Goal: Transaction & Acquisition: Book appointment/travel/reservation

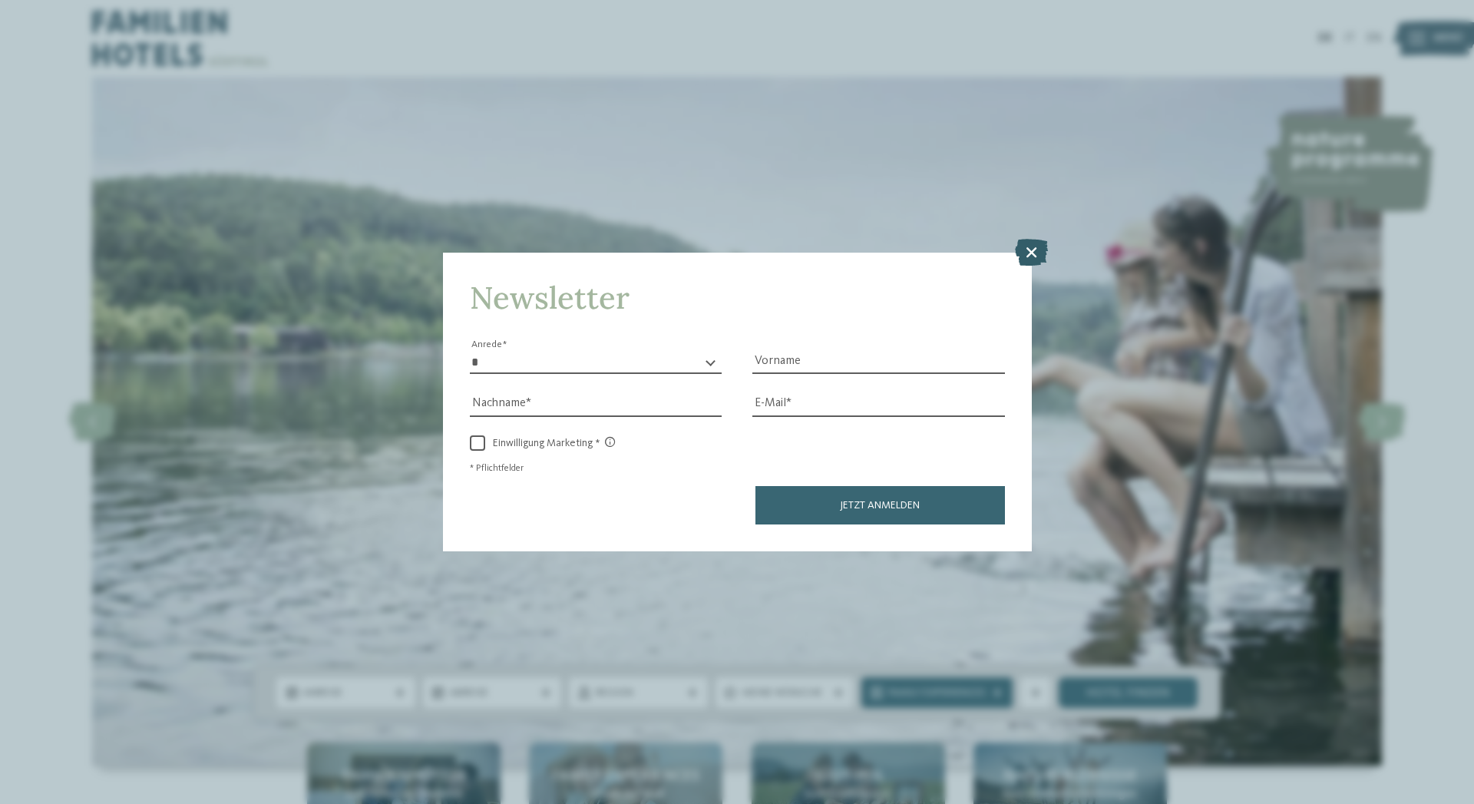
click at [1027, 251] on icon at bounding box center [1031, 252] width 33 height 27
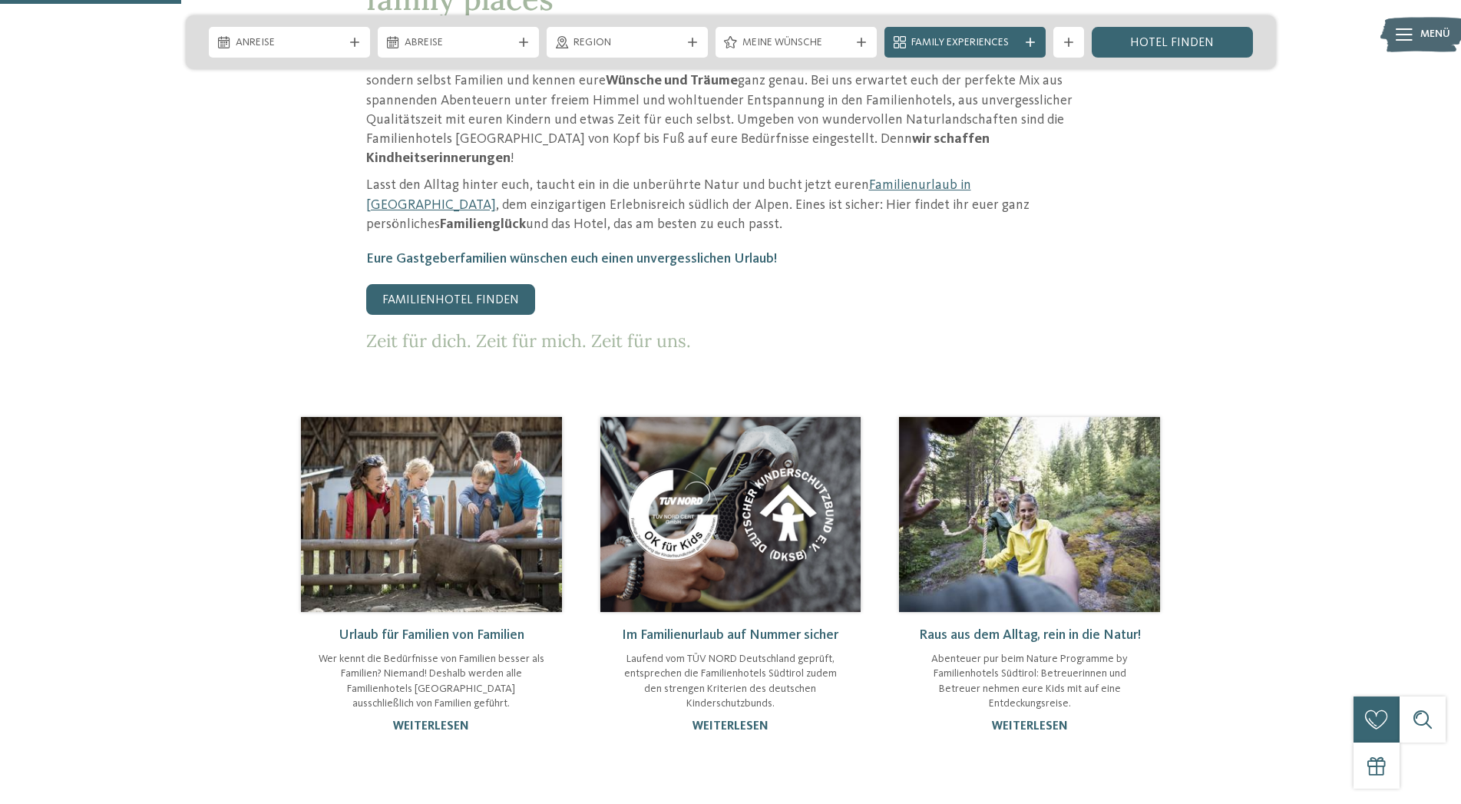
scroll to position [939, 0]
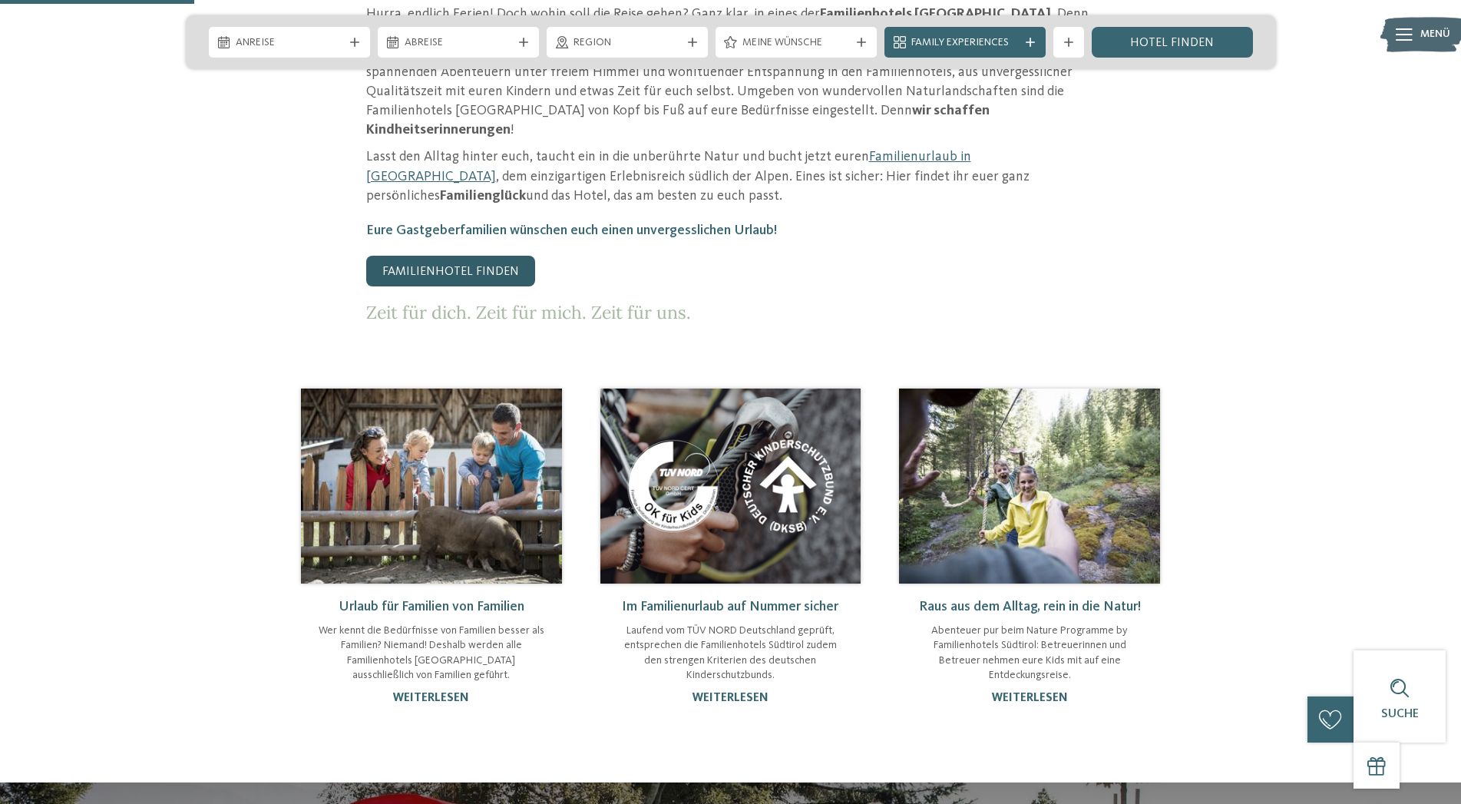
click at [475, 256] on link "Familienhotel finden" at bounding box center [450, 271] width 169 height 31
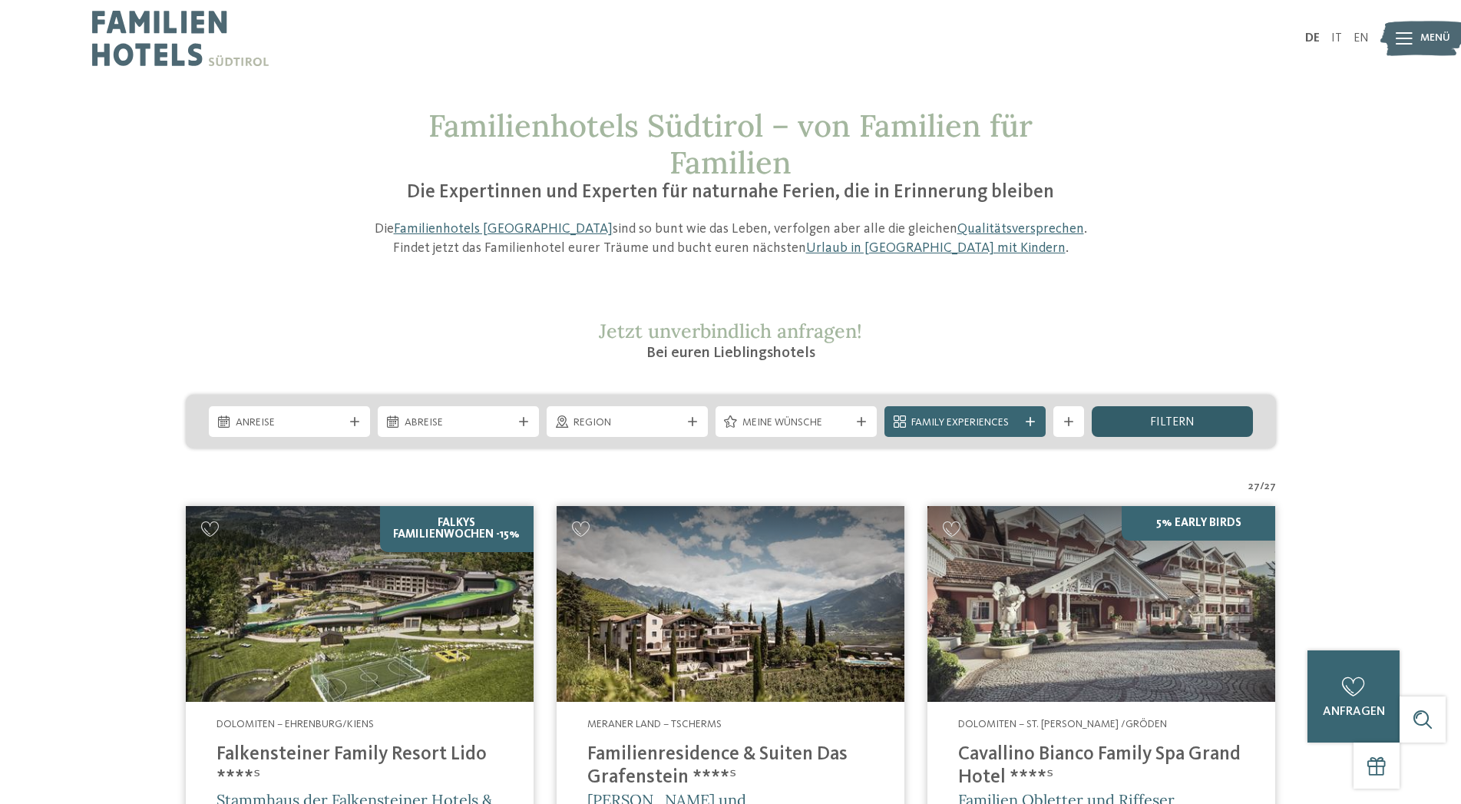
click at [1167, 418] on span "filtern" at bounding box center [1172, 422] width 45 height 12
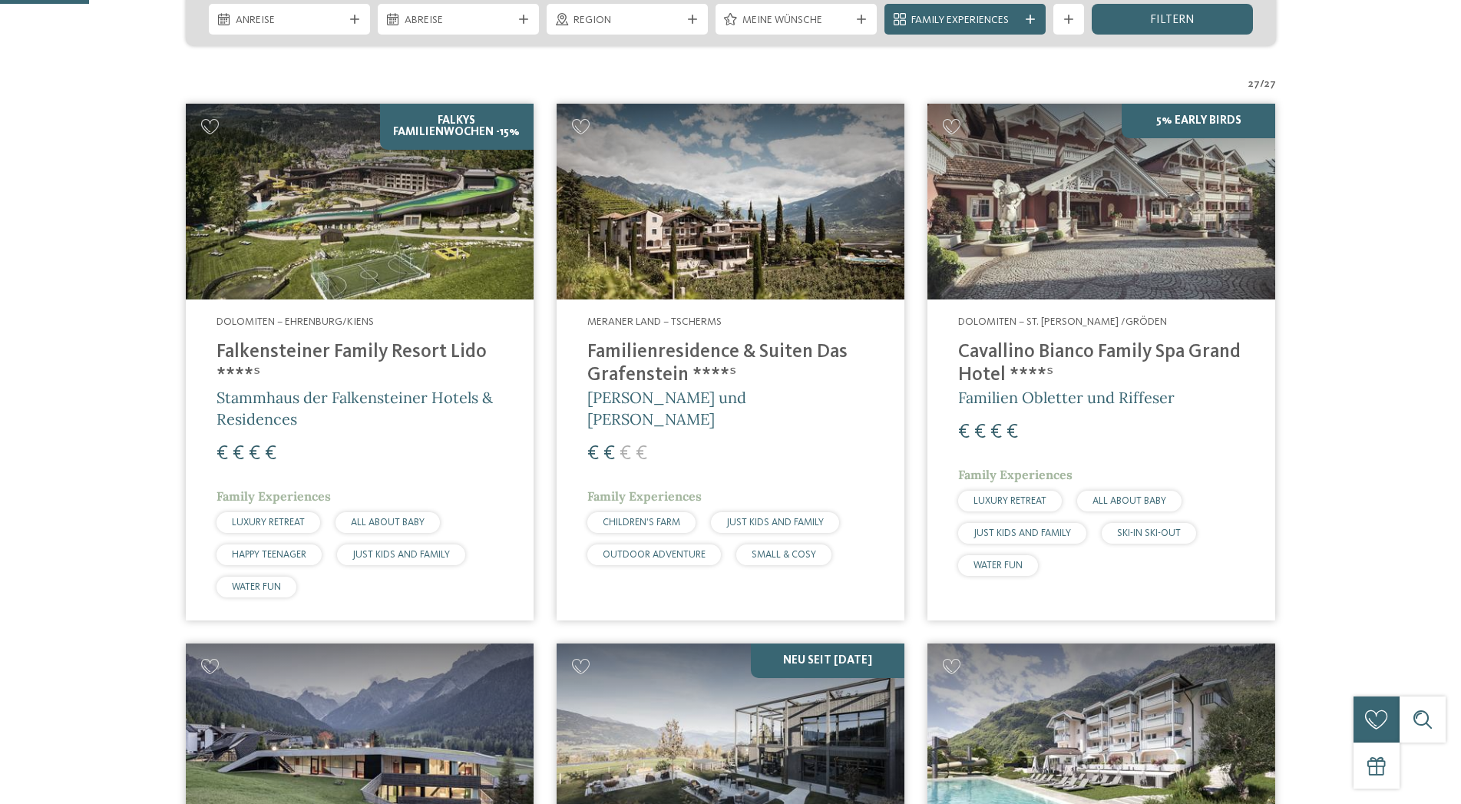
scroll to position [410, 0]
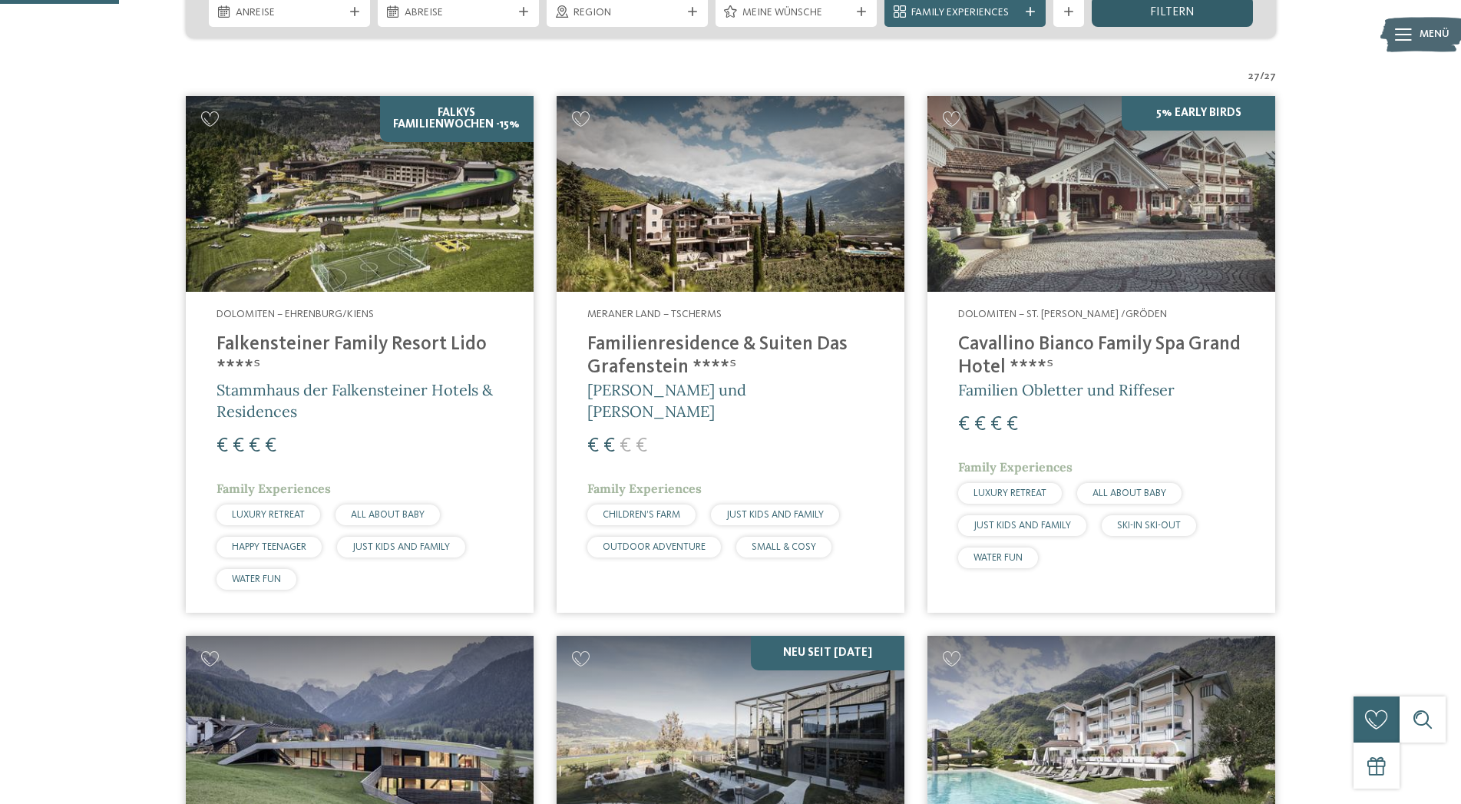
click at [1177, 17] on span "filtern" at bounding box center [1172, 12] width 45 height 12
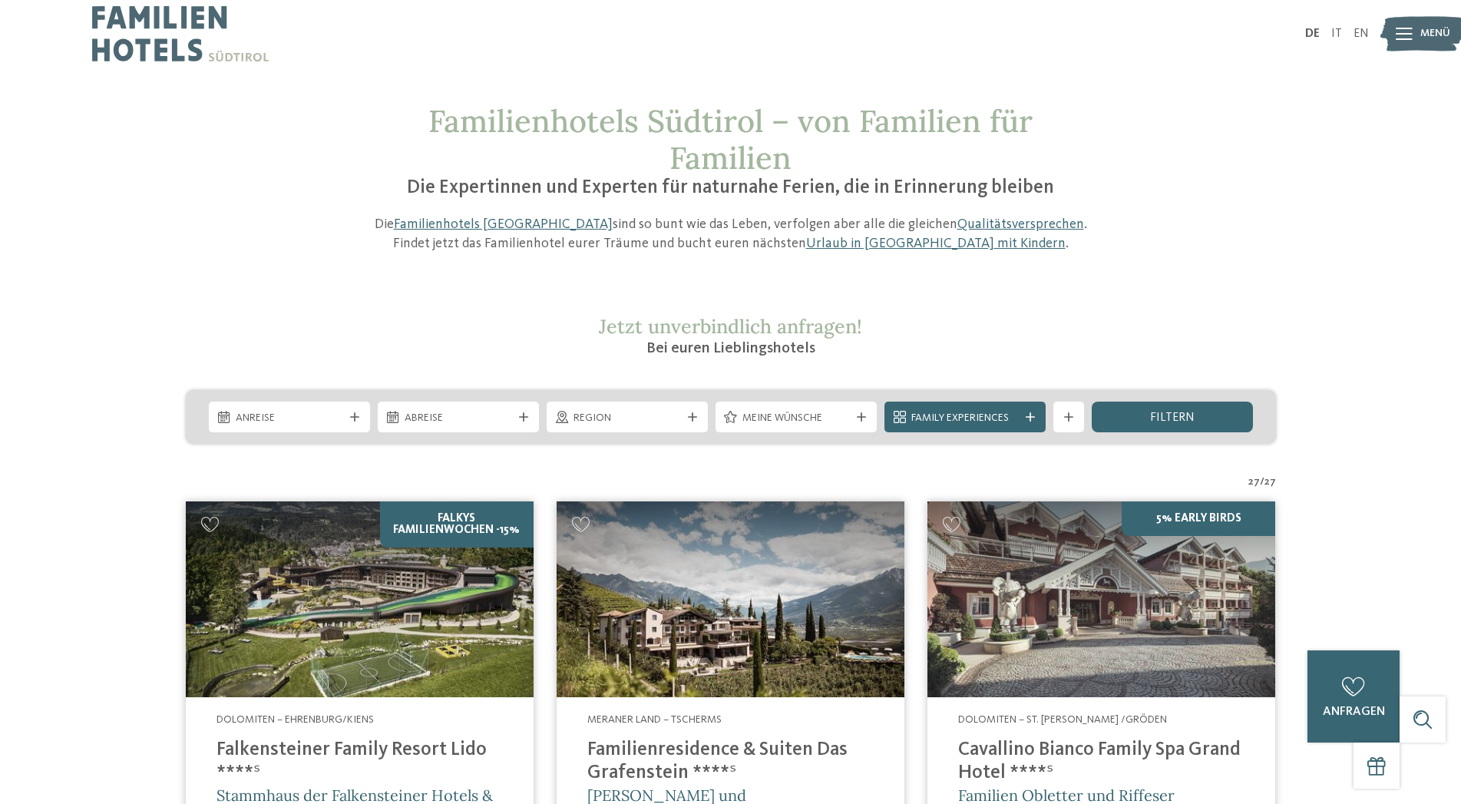
scroll to position [0, 0]
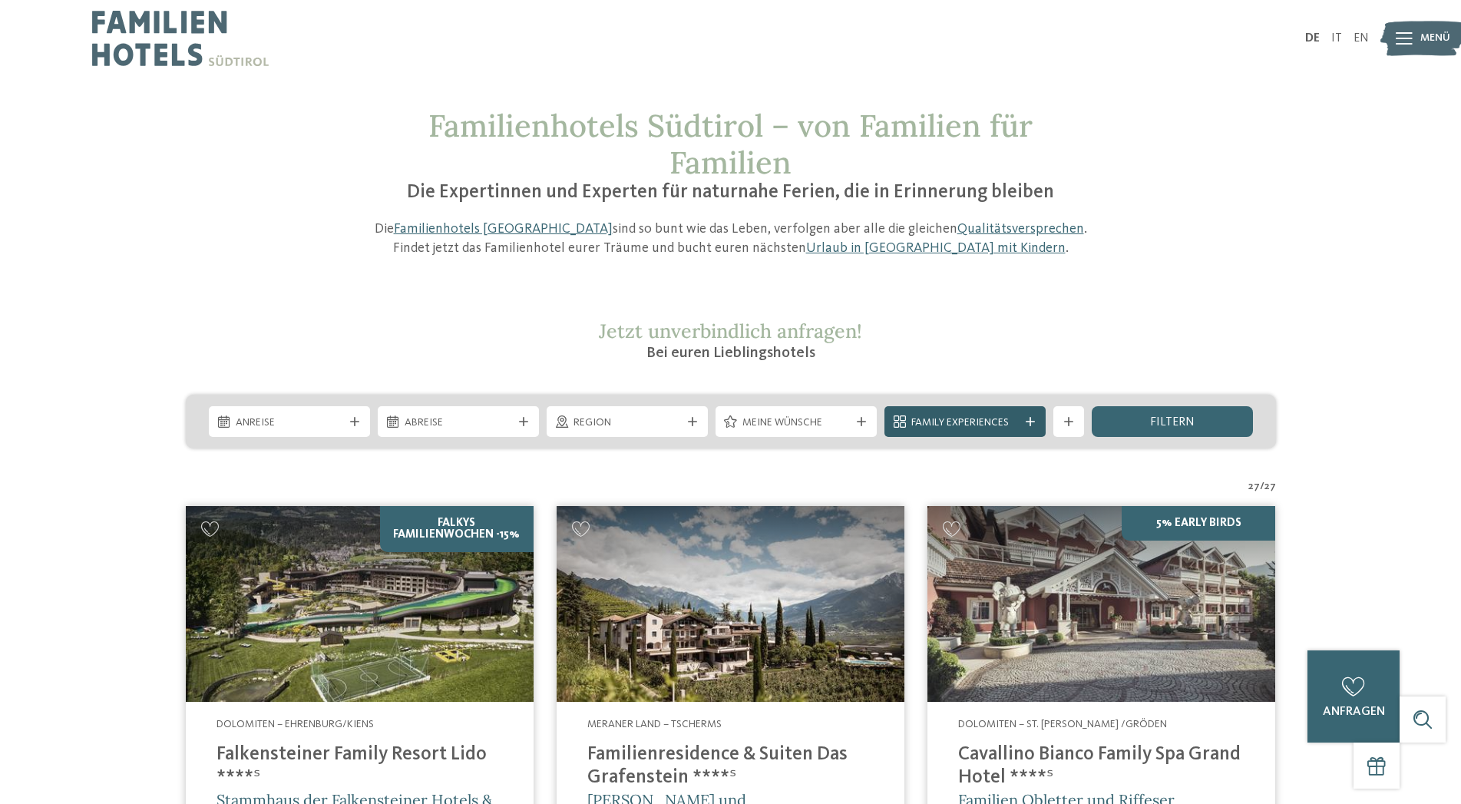
click at [1024, 420] on div at bounding box center [1029, 421] width 15 height 9
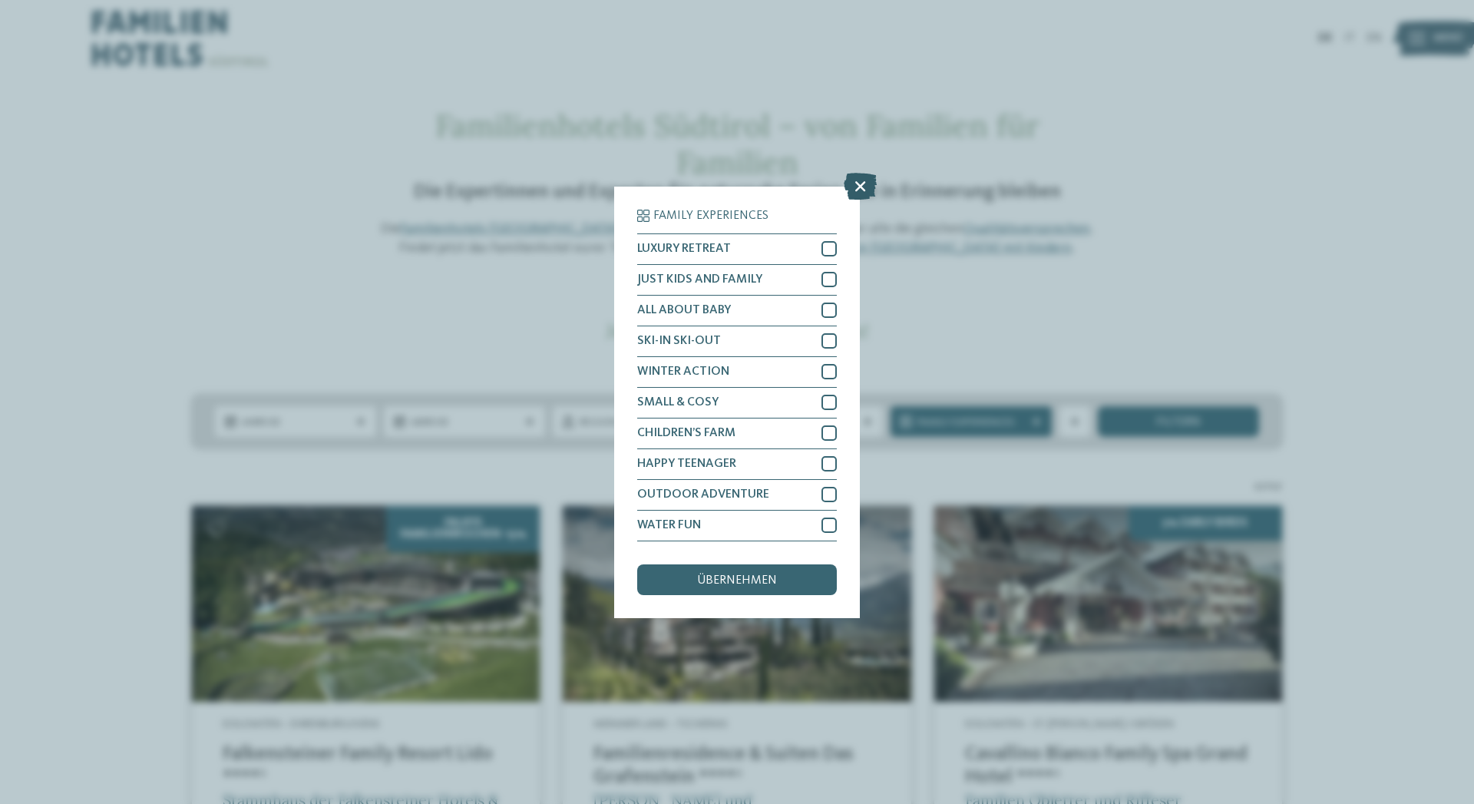
click at [863, 185] on icon at bounding box center [860, 185] width 33 height 27
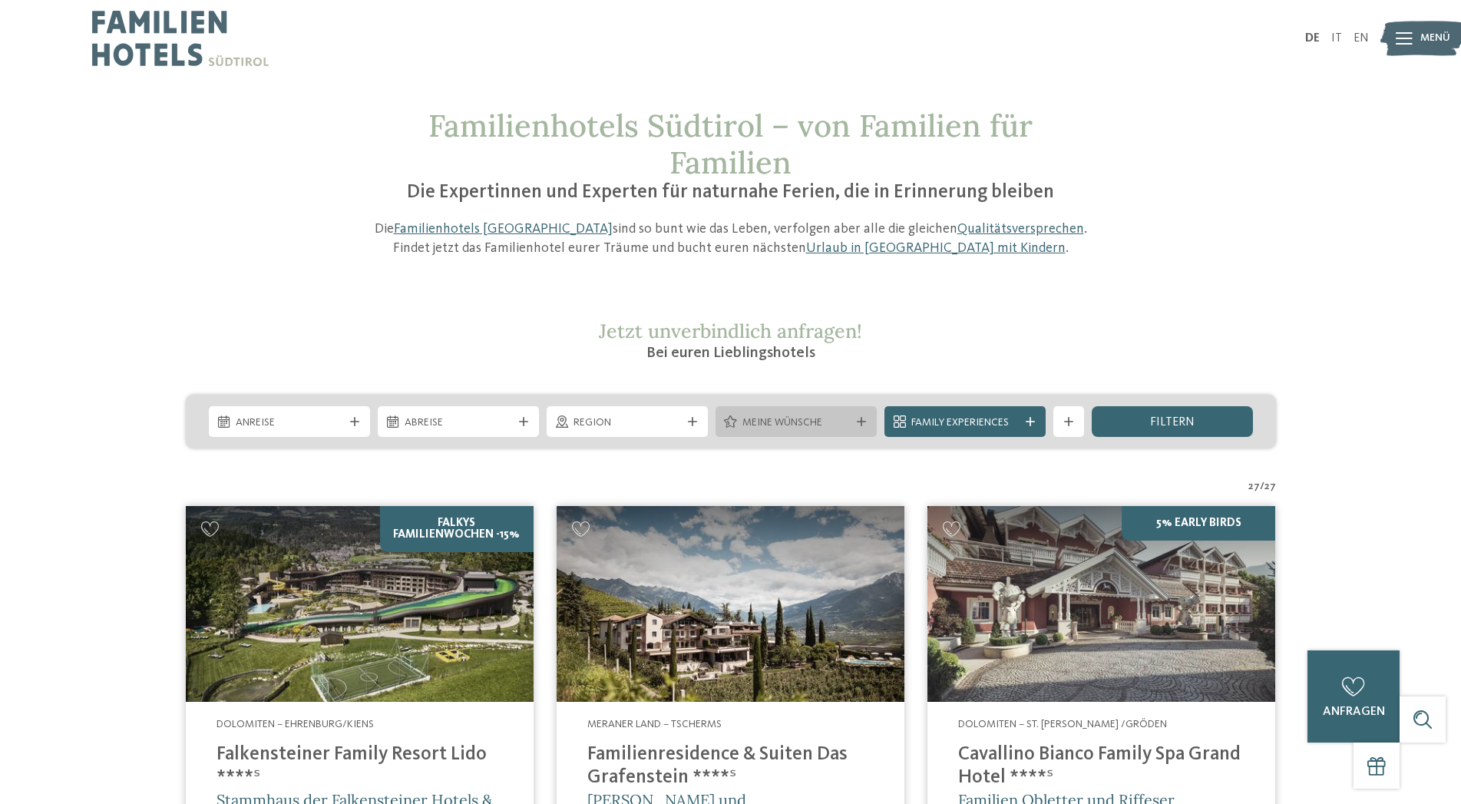
click at [842, 420] on span "Meine Wünsche" at bounding box center [795, 422] width 107 height 15
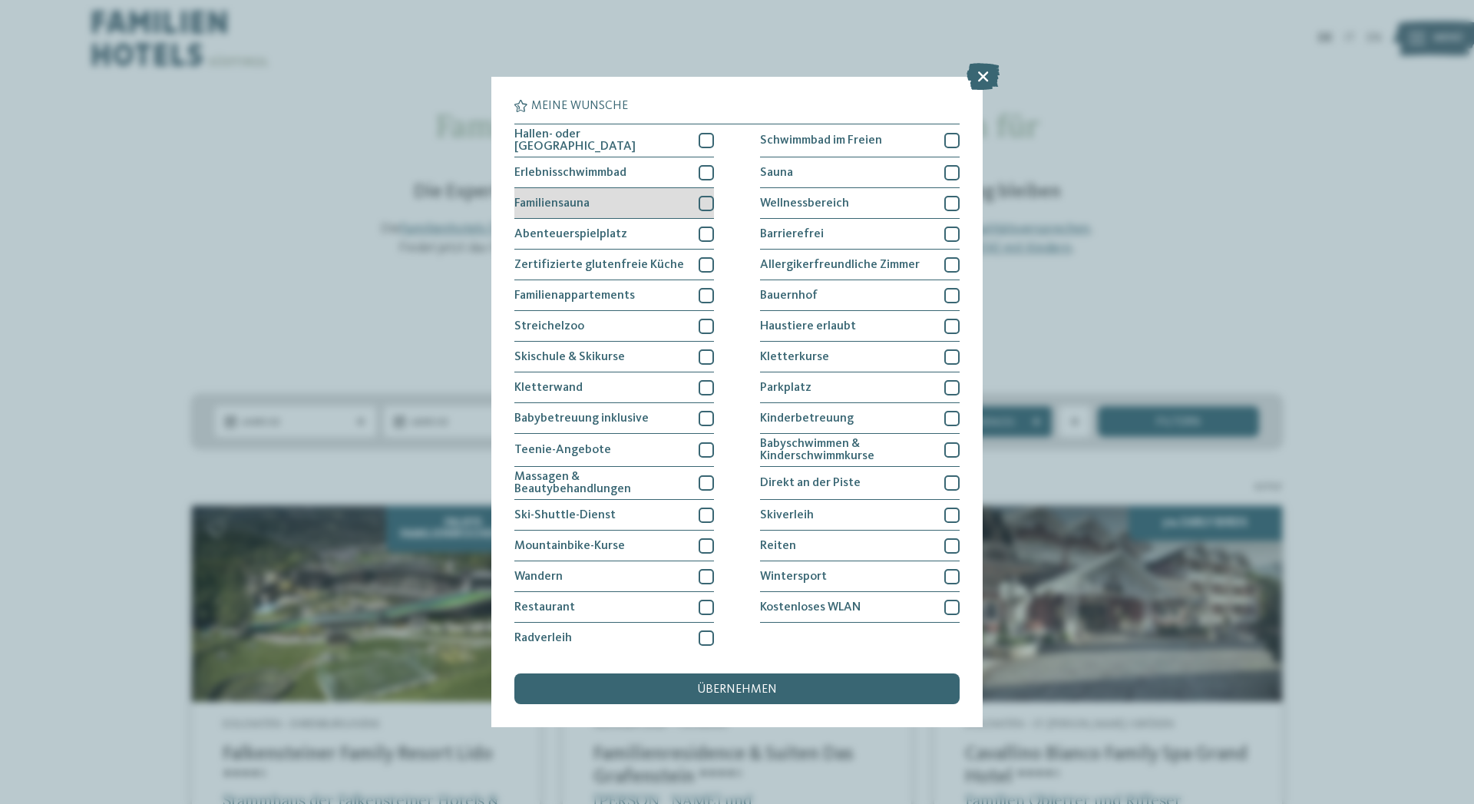
click at [699, 196] on div at bounding box center [705, 203] width 15 height 15
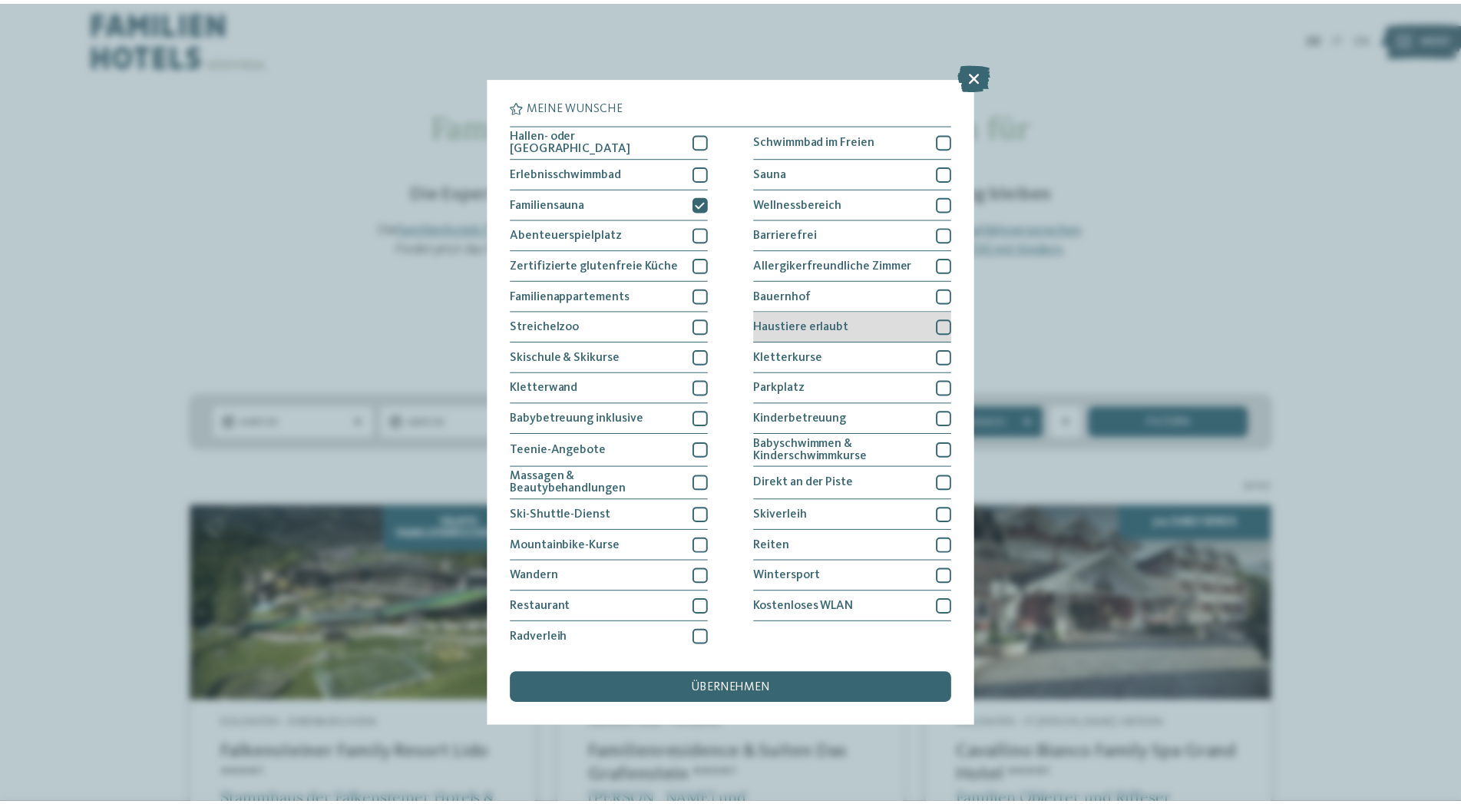
scroll to position [1, 0]
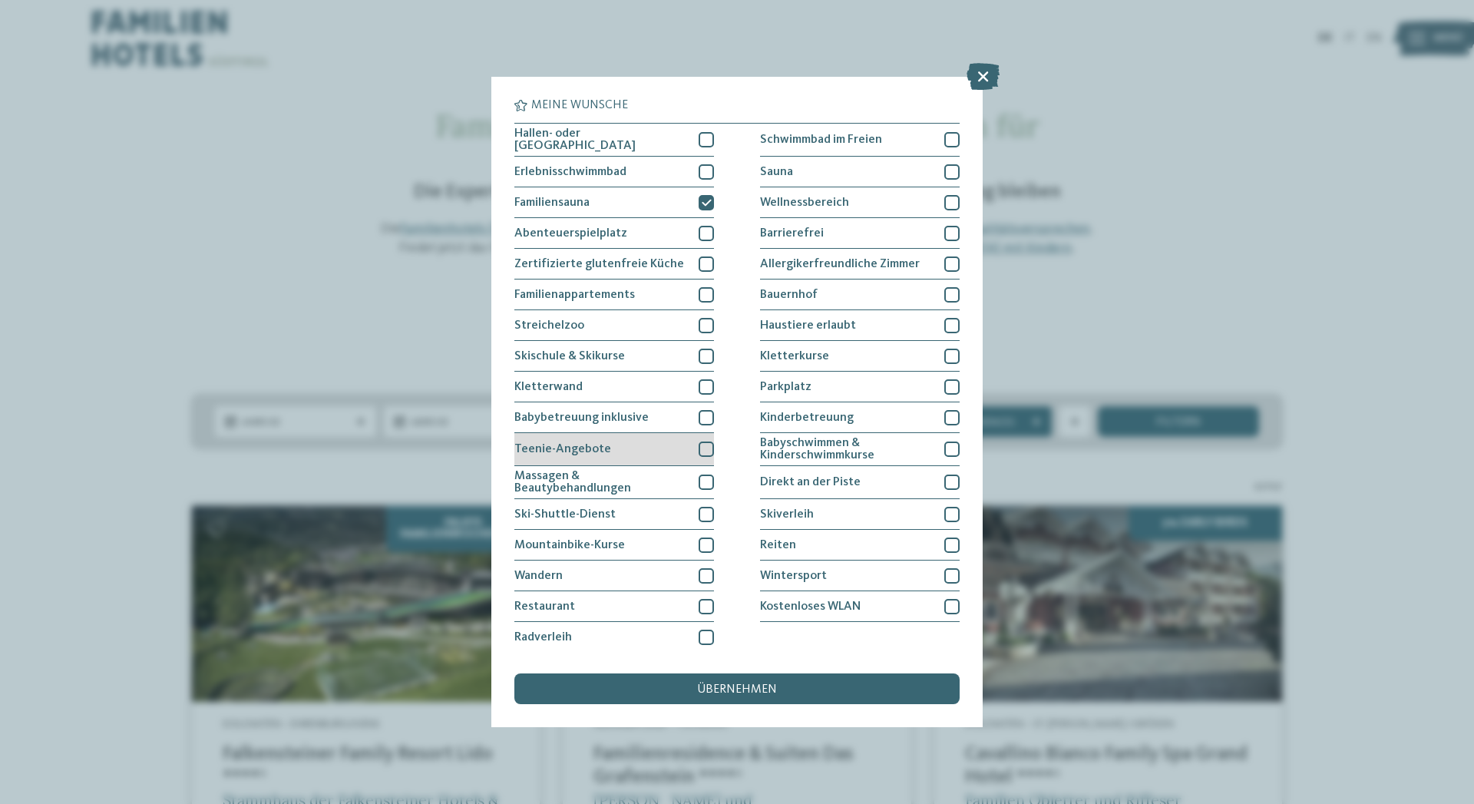
click at [701, 447] on div at bounding box center [705, 448] width 15 height 15
click at [702, 447] on icon at bounding box center [707, 448] width 10 height 9
click at [947, 201] on div at bounding box center [951, 202] width 15 height 15
click at [768, 683] on span "übernehmen" at bounding box center [737, 689] width 80 height 12
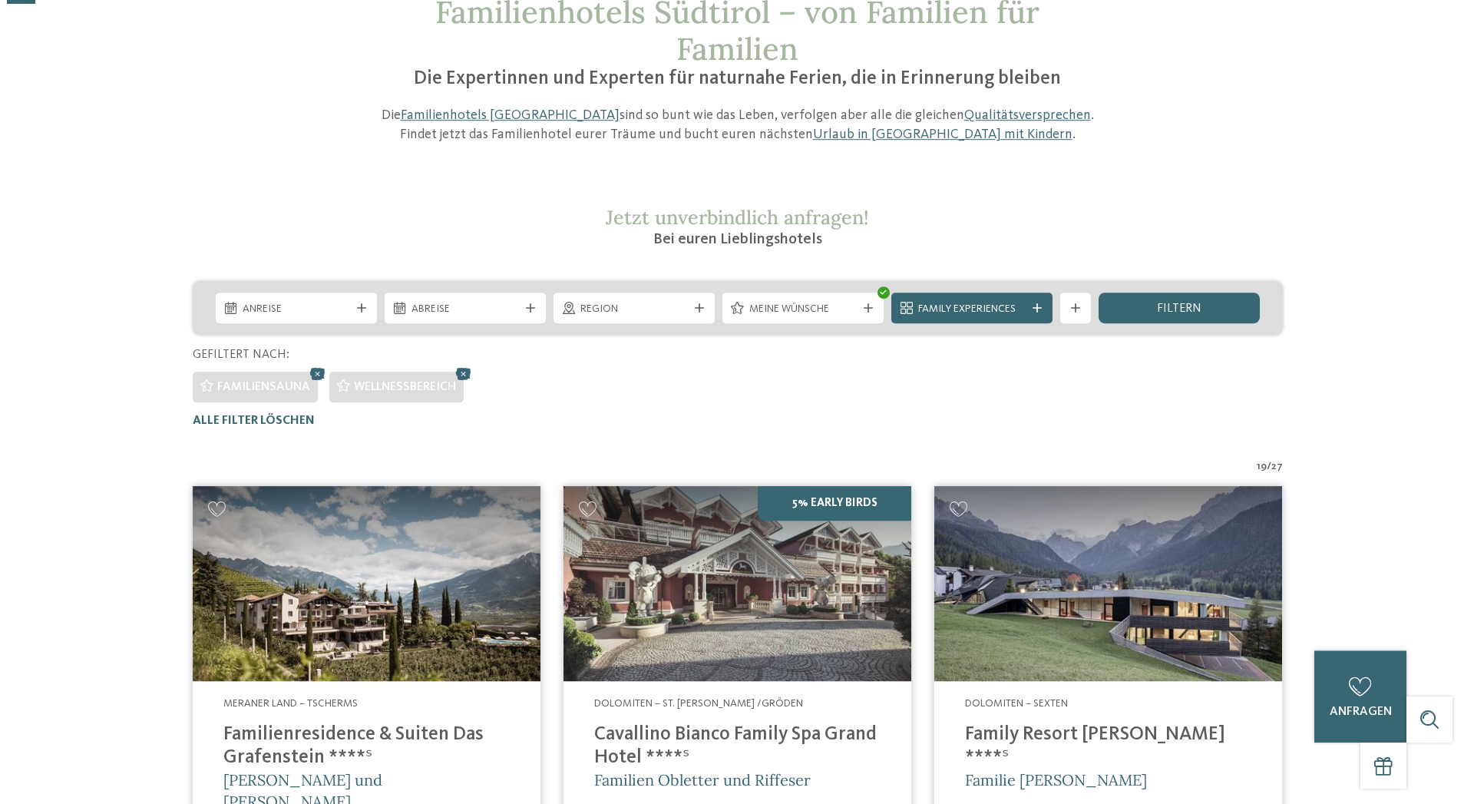
scroll to position [0, 0]
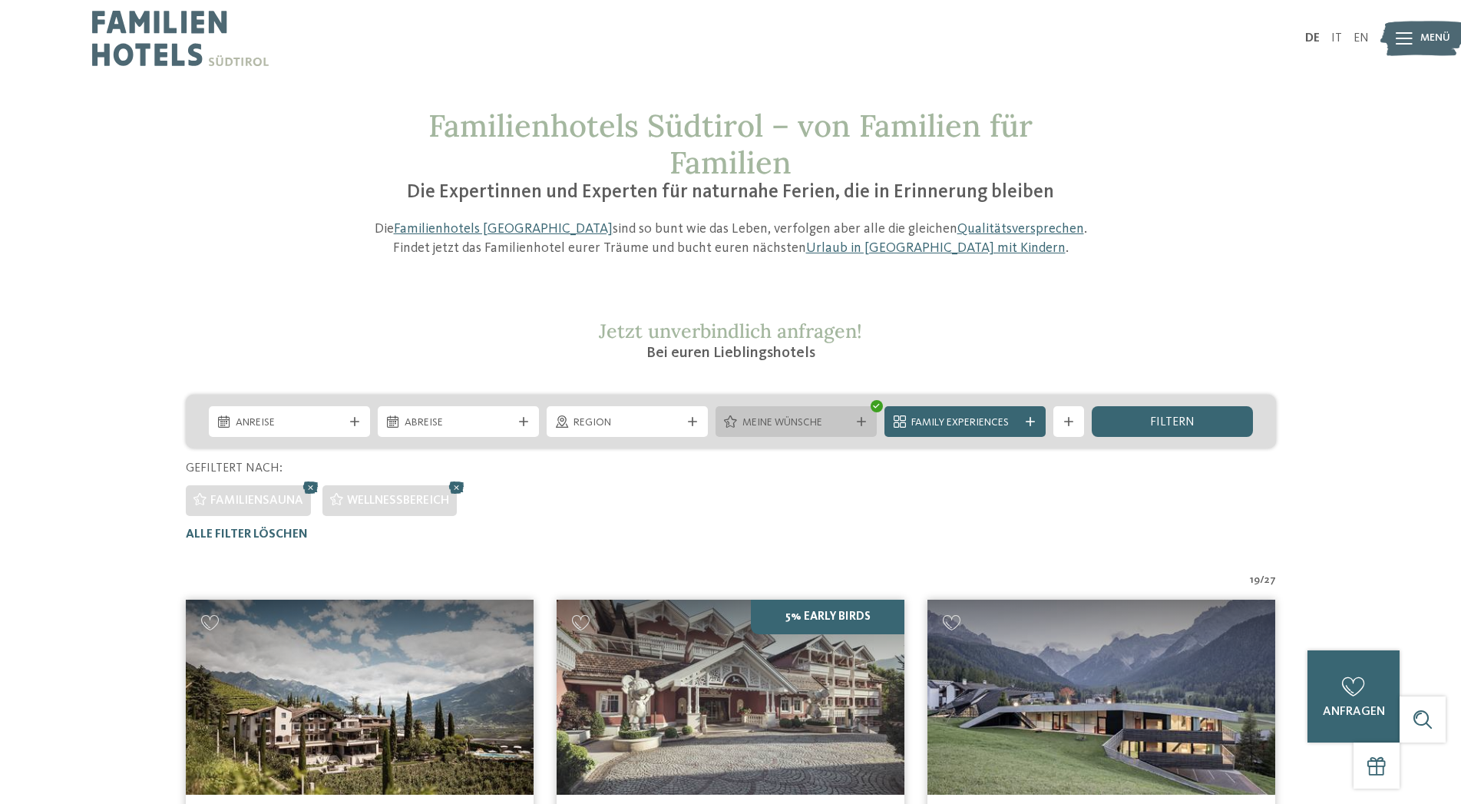
click at [833, 425] on span "Meine Wünsche" at bounding box center [795, 422] width 107 height 15
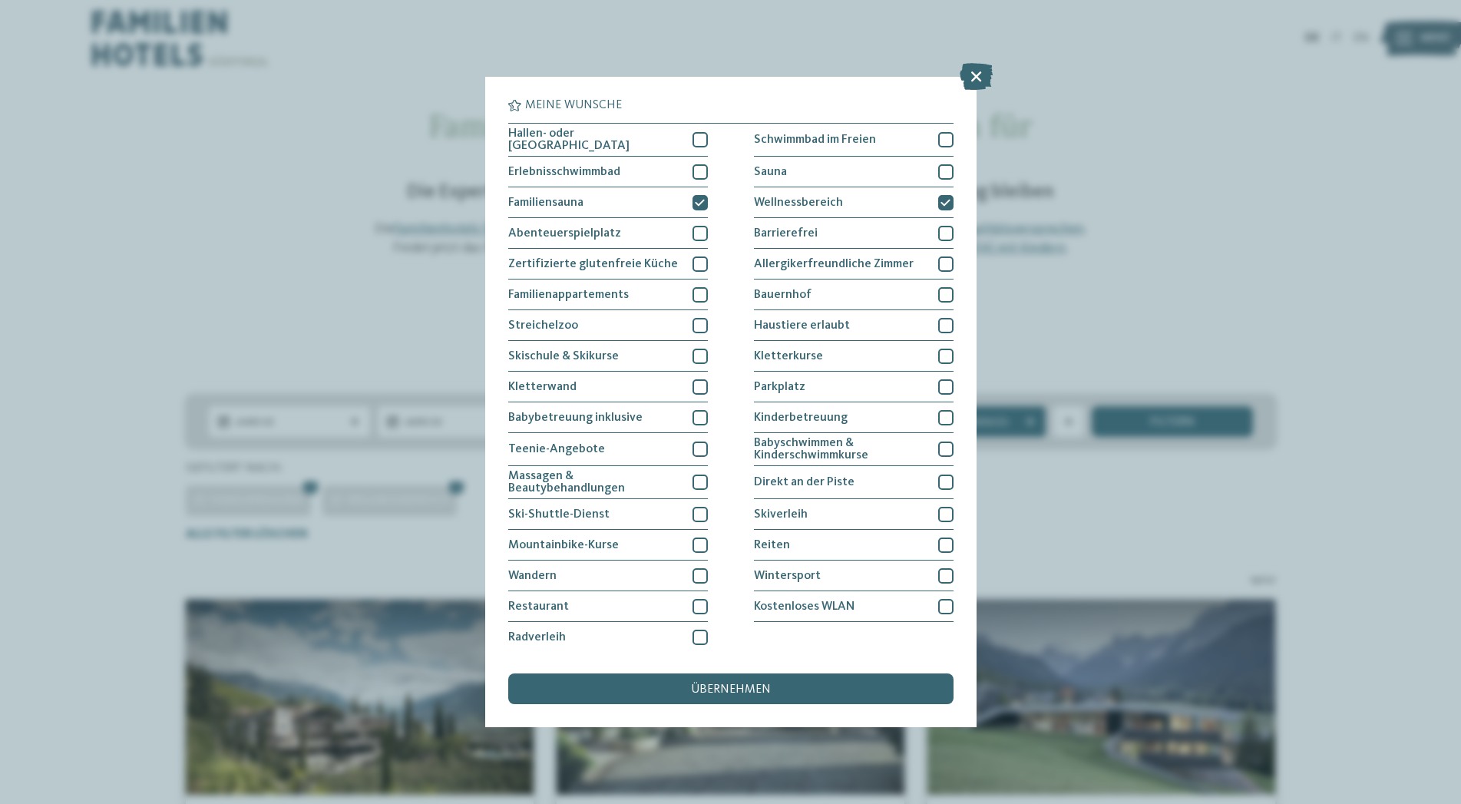
scroll to position [1, 0]
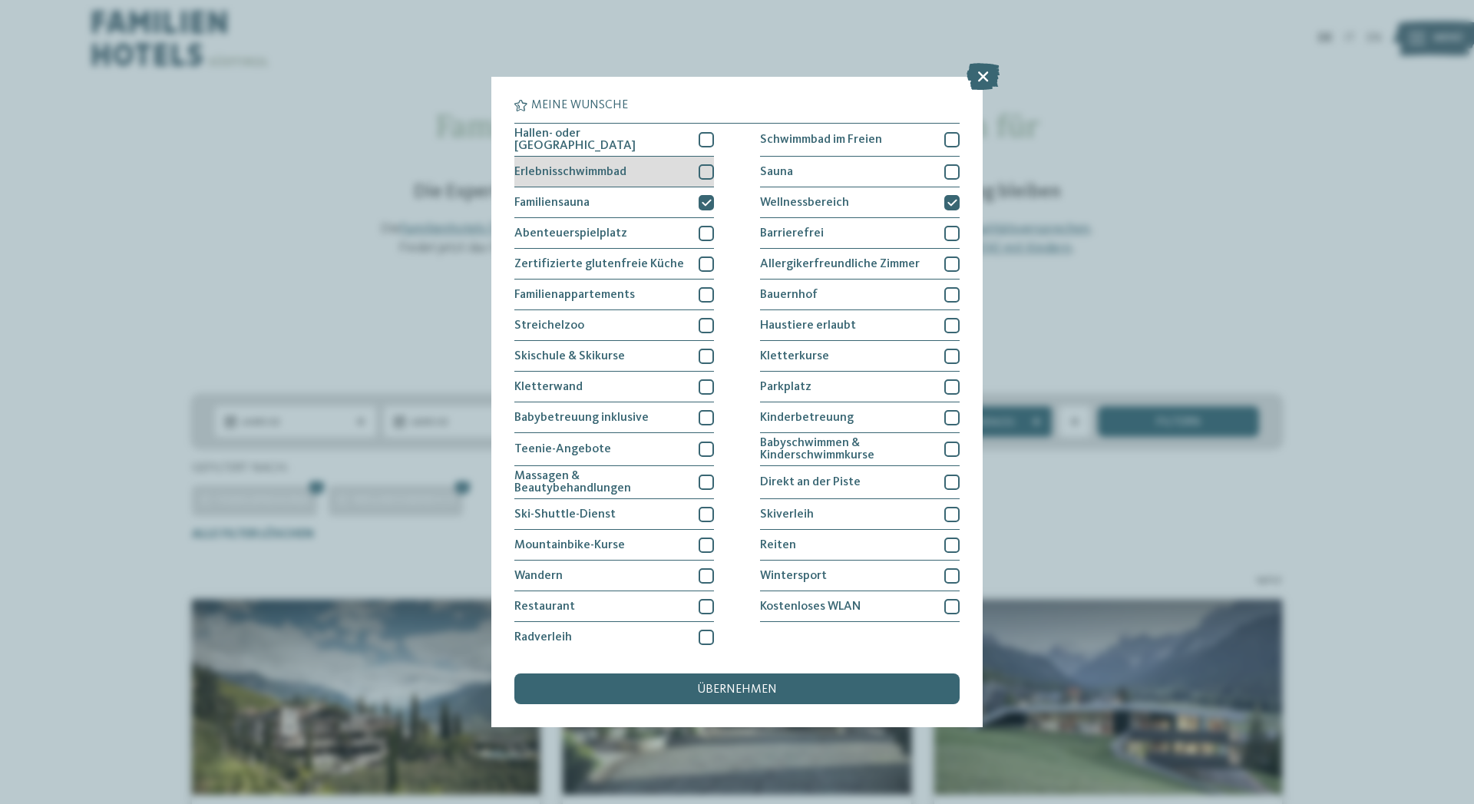
click at [701, 168] on div at bounding box center [705, 171] width 15 height 15
click at [714, 685] on span "übernehmen" at bounding box center [737, 689] width 80 height 12
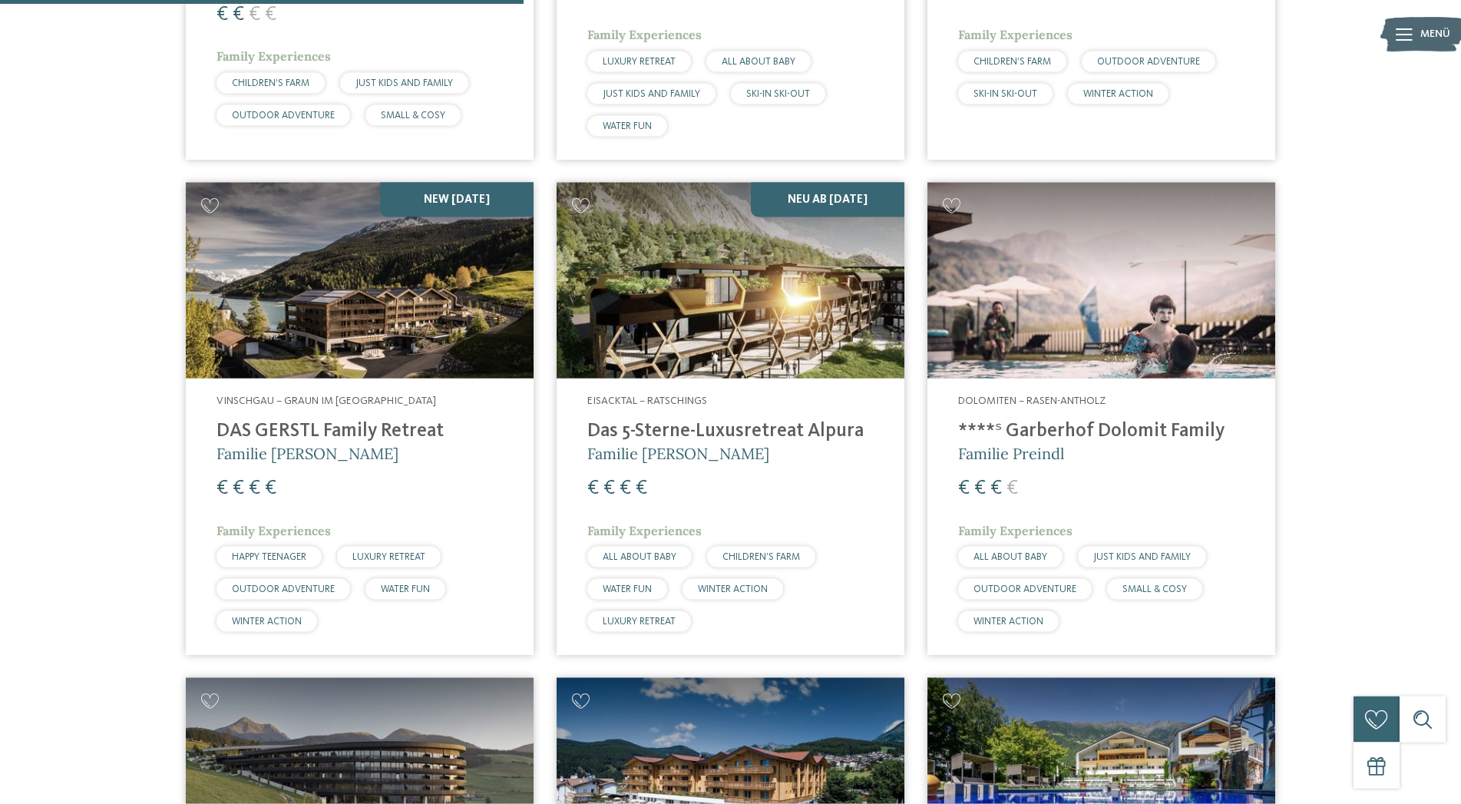
scroll to position [894, 0]
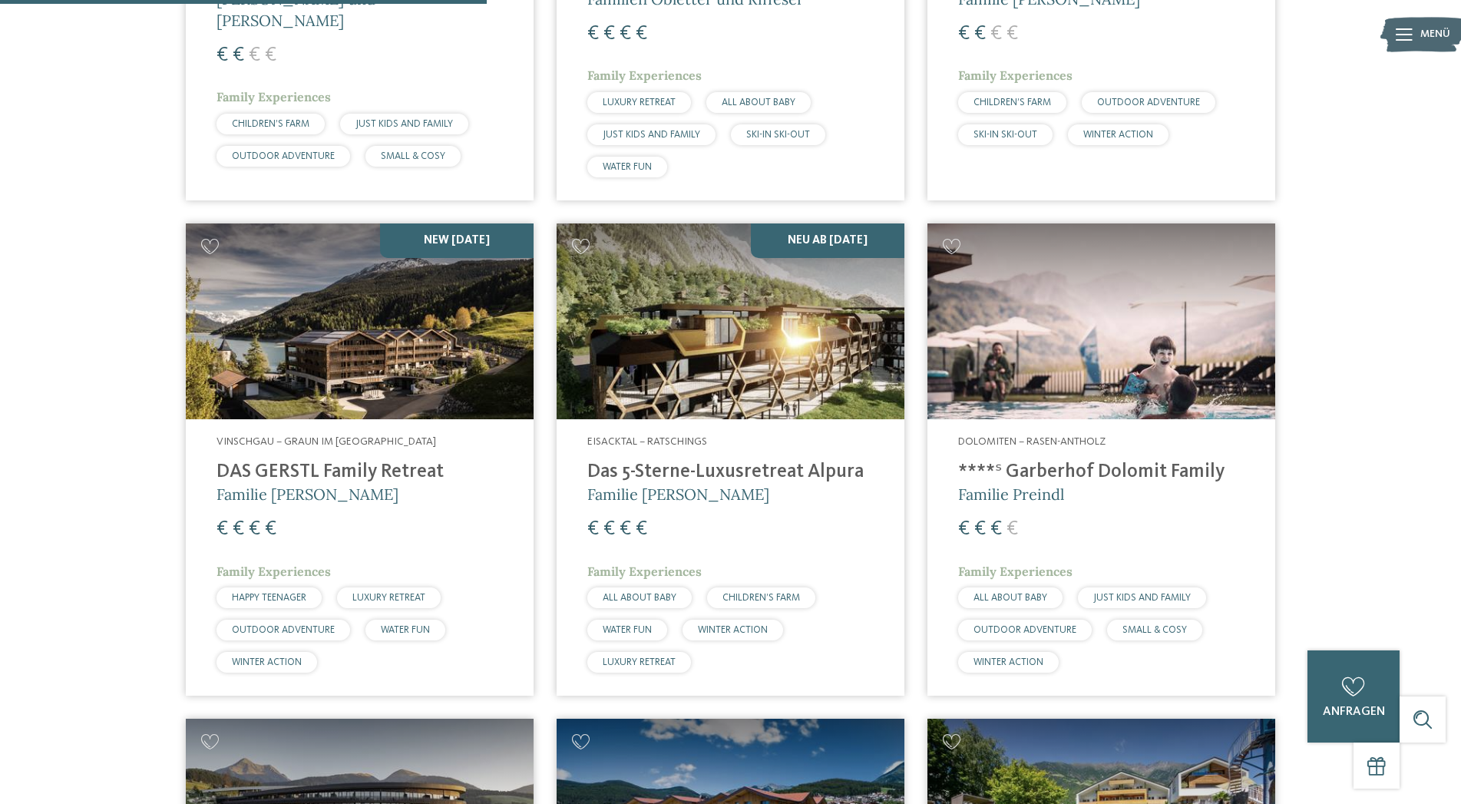
click at [342, 469] on h4 "DAS GERSTL Family Retreat" at bounding box center [359, 472] width 286 height 23
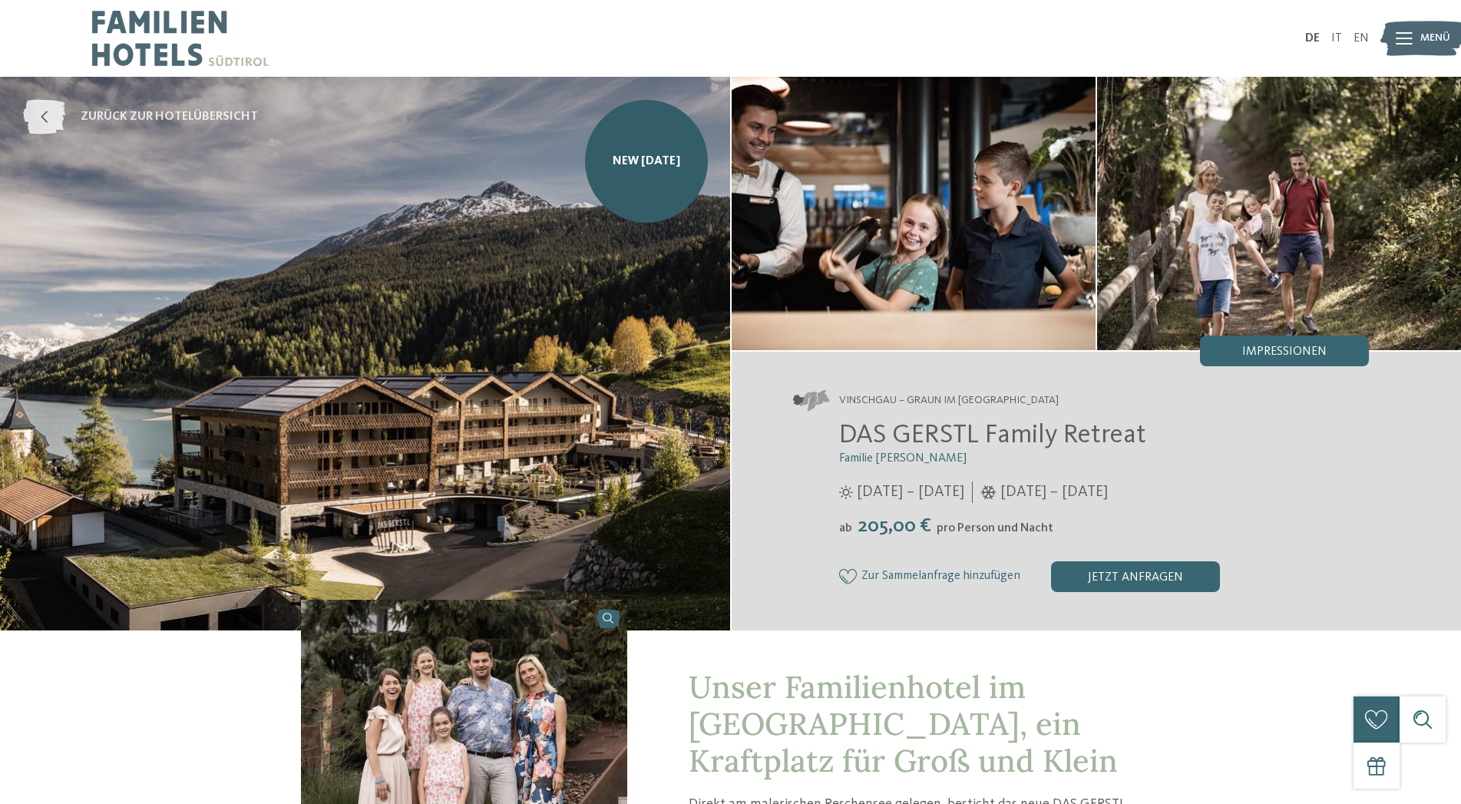
click at [35, 114] on icon at bounding box center [44, 117] width 42 height 35
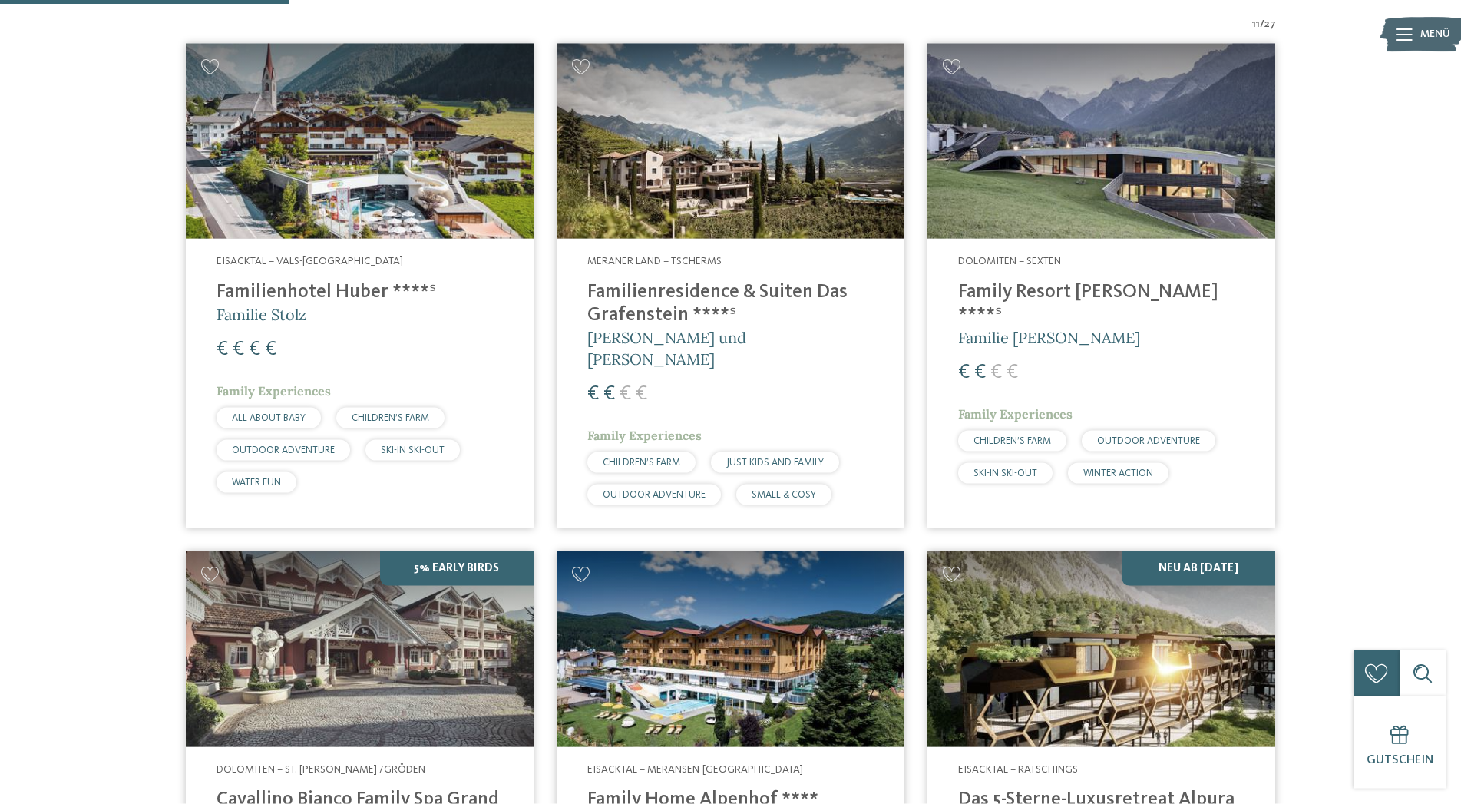
scroll to position [581, 0]
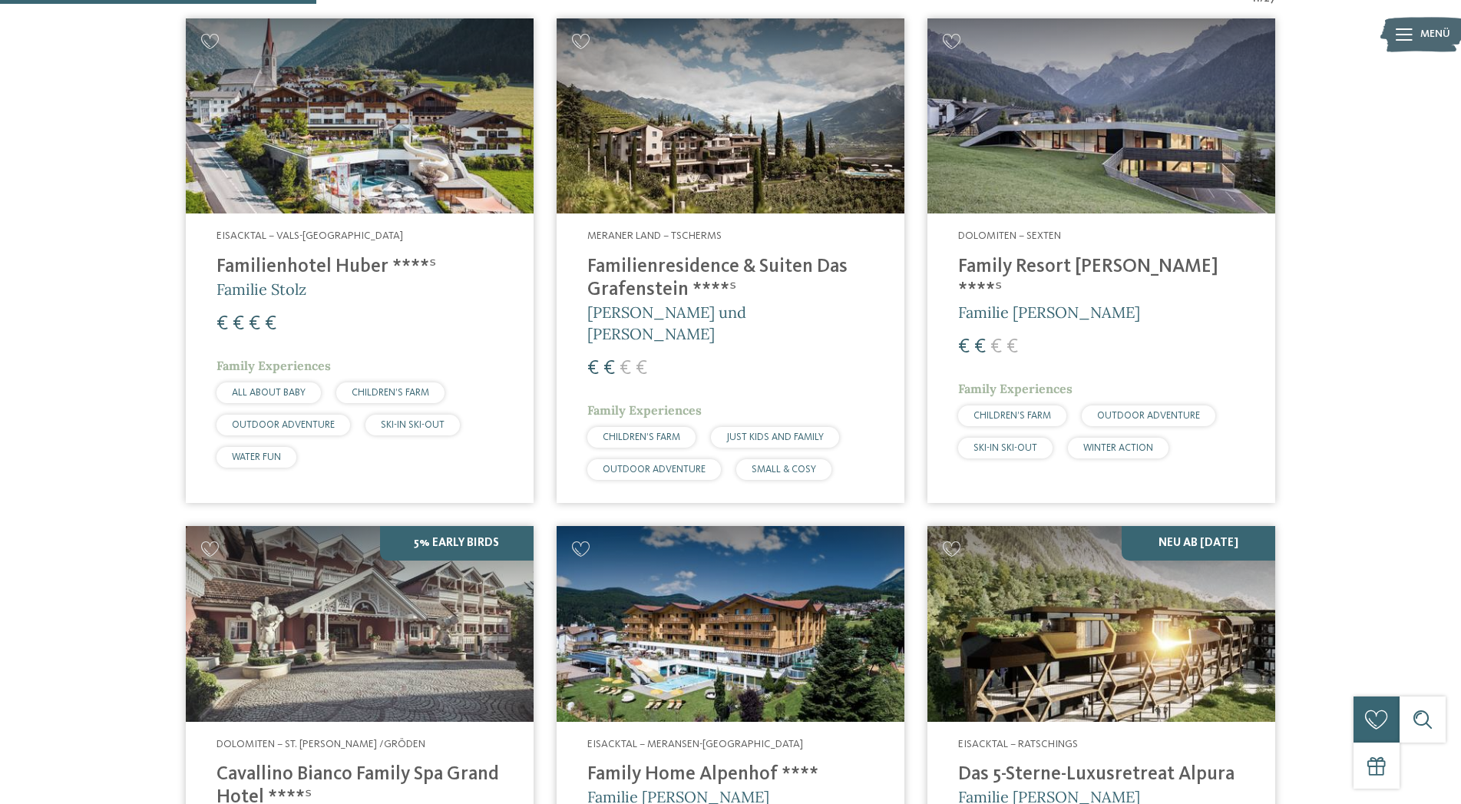
click at [1110, 267] on h4 "Family Resort [PERSON_NAME] ****ˢ" at bounding box center [1101, 279] width 286 height 46
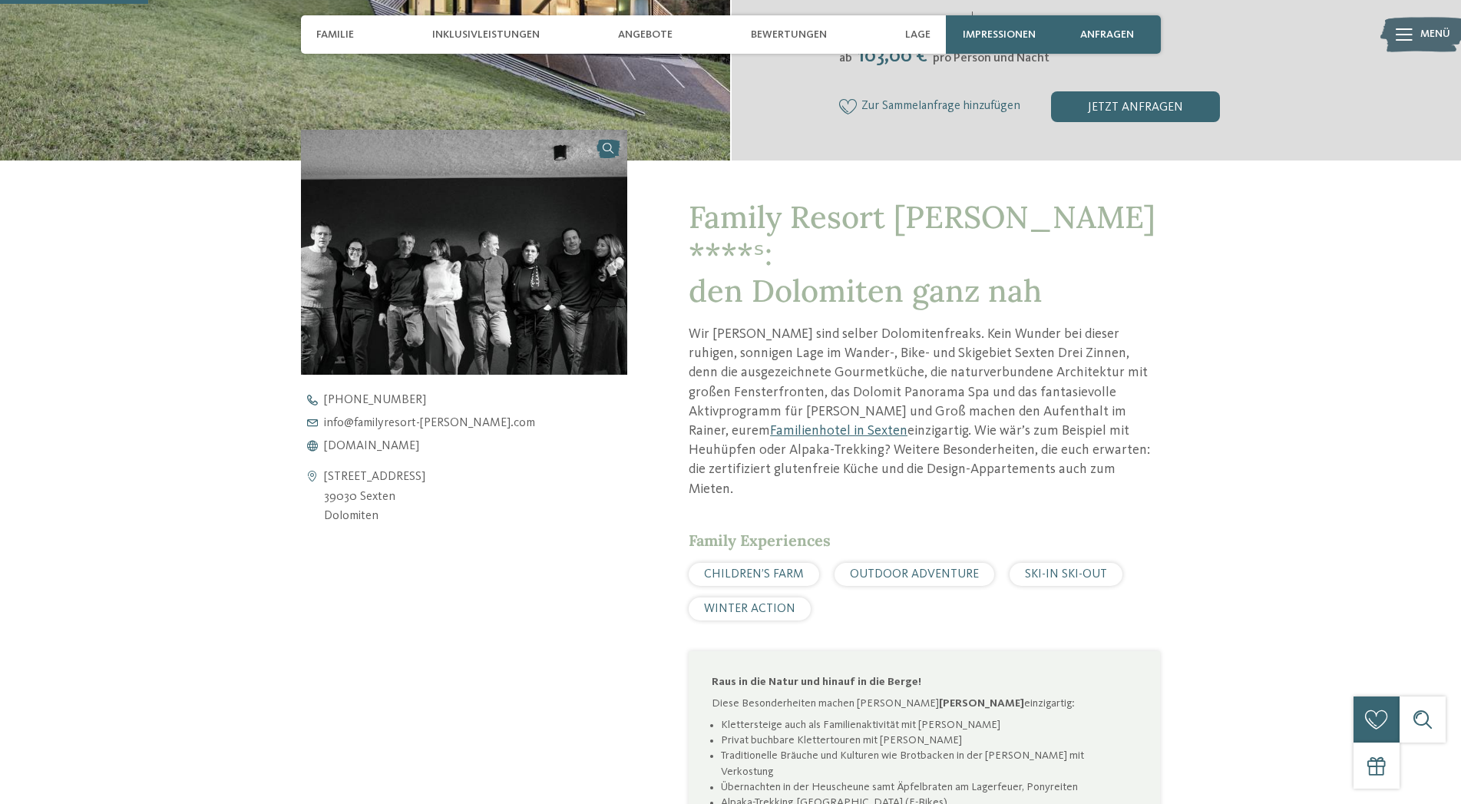
scroll to position [470, 0]
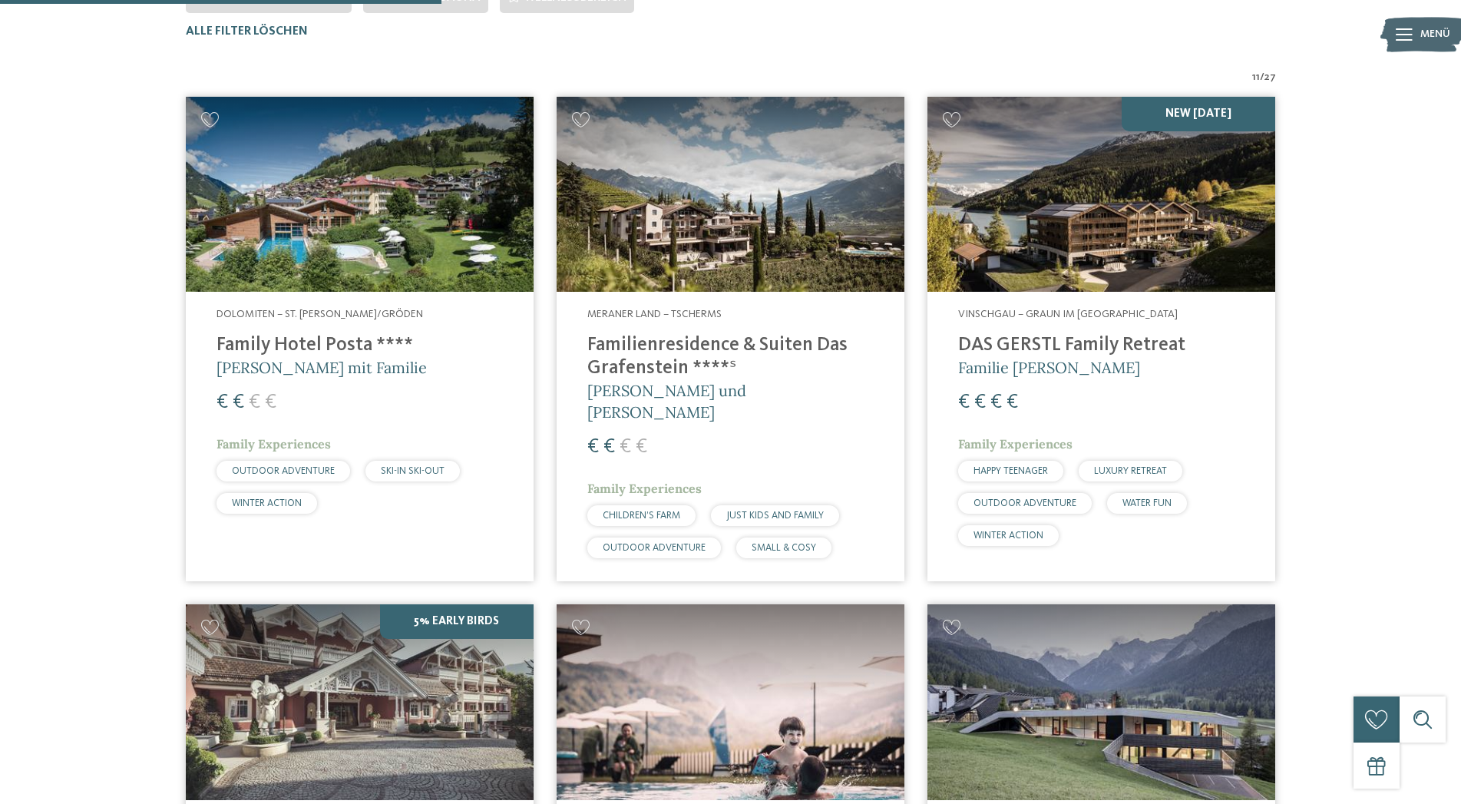
scroll to position [816, 0]
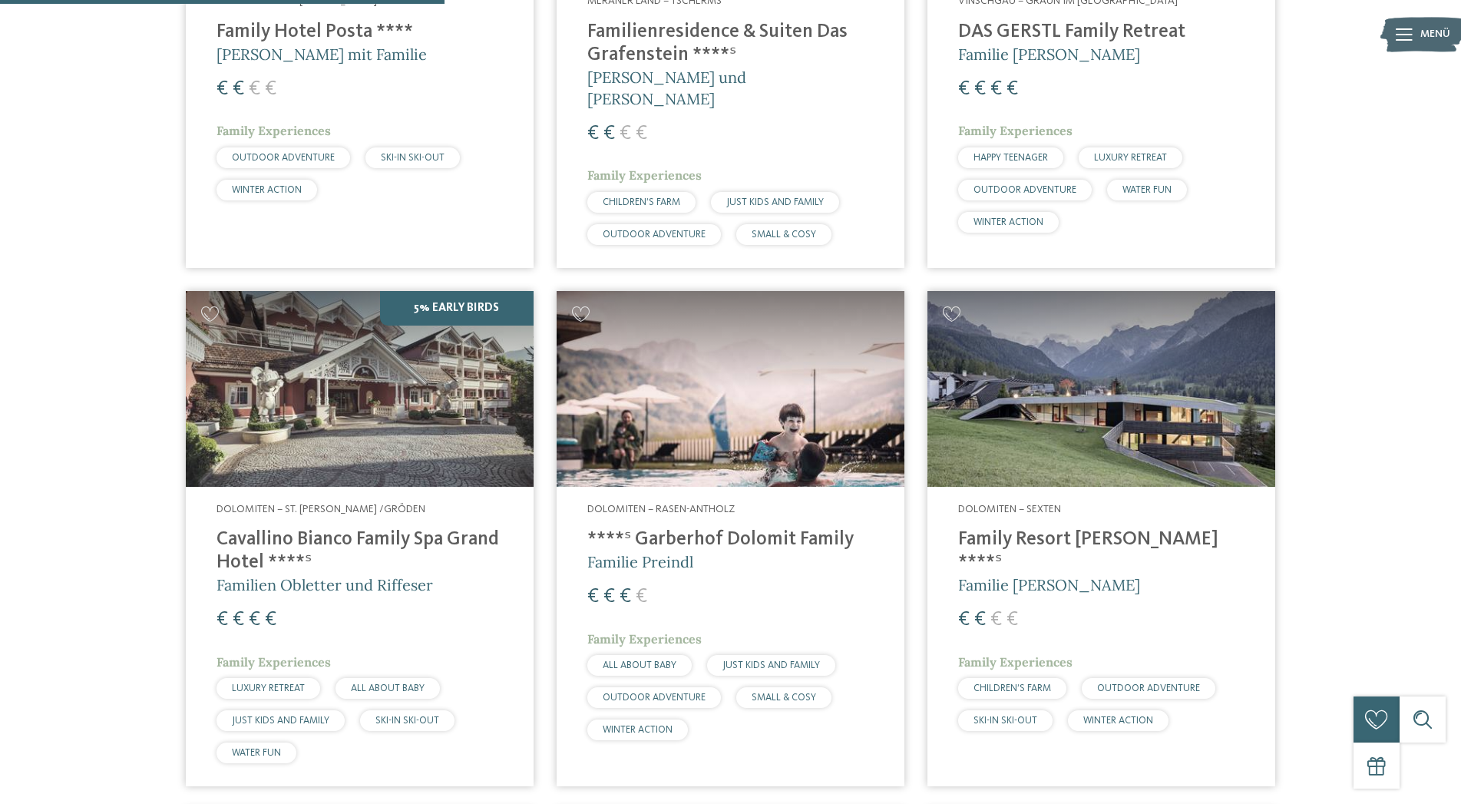
click at [395, 528] on h4 "Cavallino Bianco Family Spa Grand Hotel ****ˢ" at bounding box center [359, 551] width 286 height 46
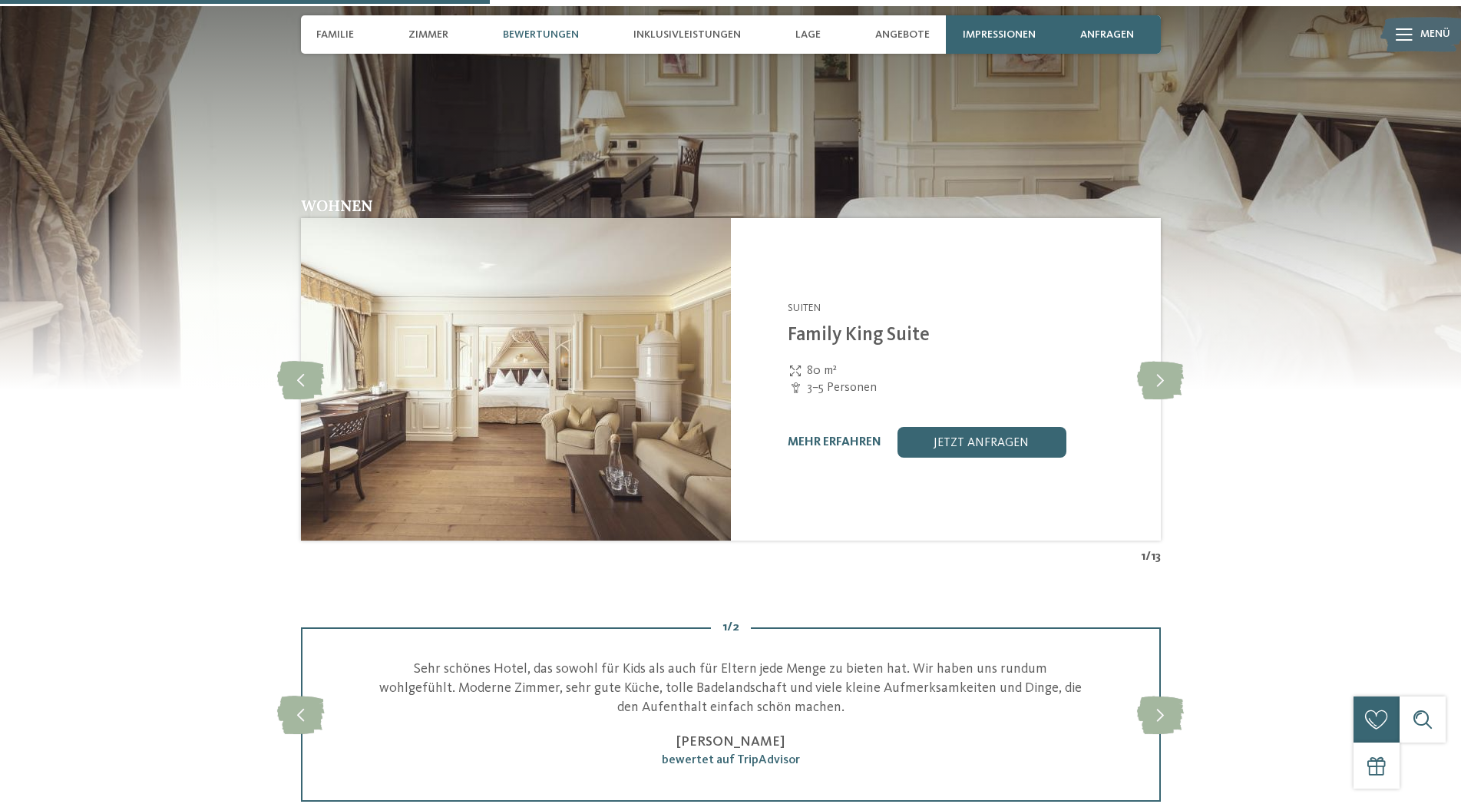
scroll to position [1879, 0]
